Goal: Task Accomplishment & Management: Use online tool/utility

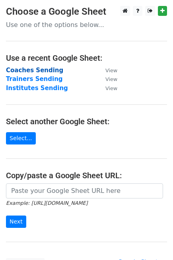
click at [28, 71] on strong "Coaches Sending" at bounding box center [34, 70] width 57 height 7
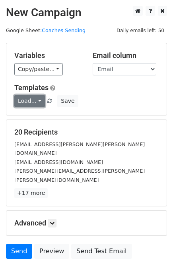
click at [32, 99] on link "Load..." at bounding box center [29, 101] width 31 height 12
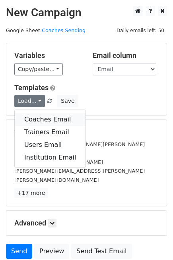
click at [47, 117] on link "Coaches Email" at bounding box center [50, 119] width 71 height 13
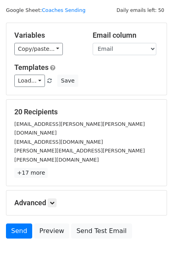
scroll to position [49, 0]
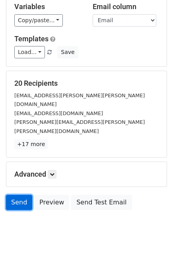
click at [16, 195] on link "Send" at bounding box center [19, 202] width 26 height 15
